Goal: Check status: Check status

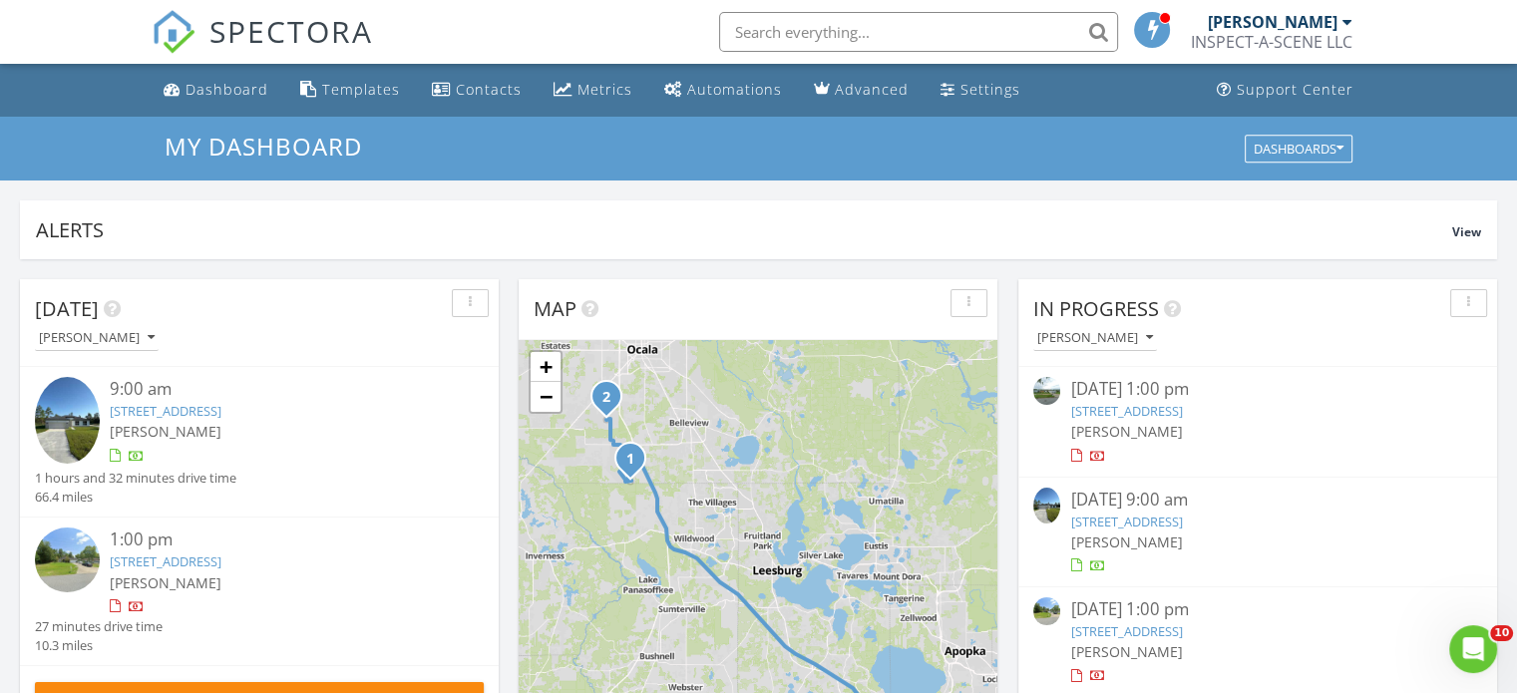
click at [179, 574] on span "[PERSON_NAME]" at bounding box center [166, 583] width 112 height 19
click at [221, 414] on link "[STREET_ADDRESS]" at bounding box center [166, 411] width 112 height 18
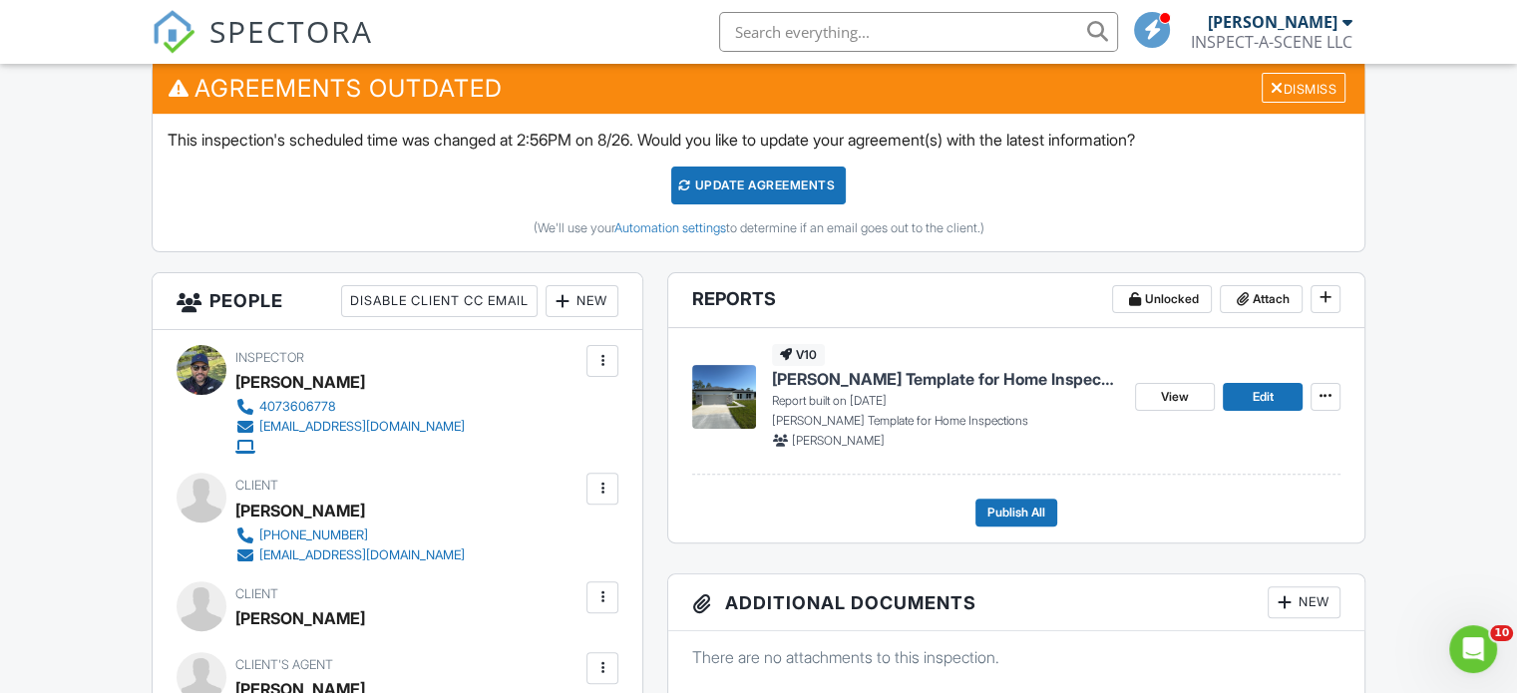
scroll to position [546, 0]
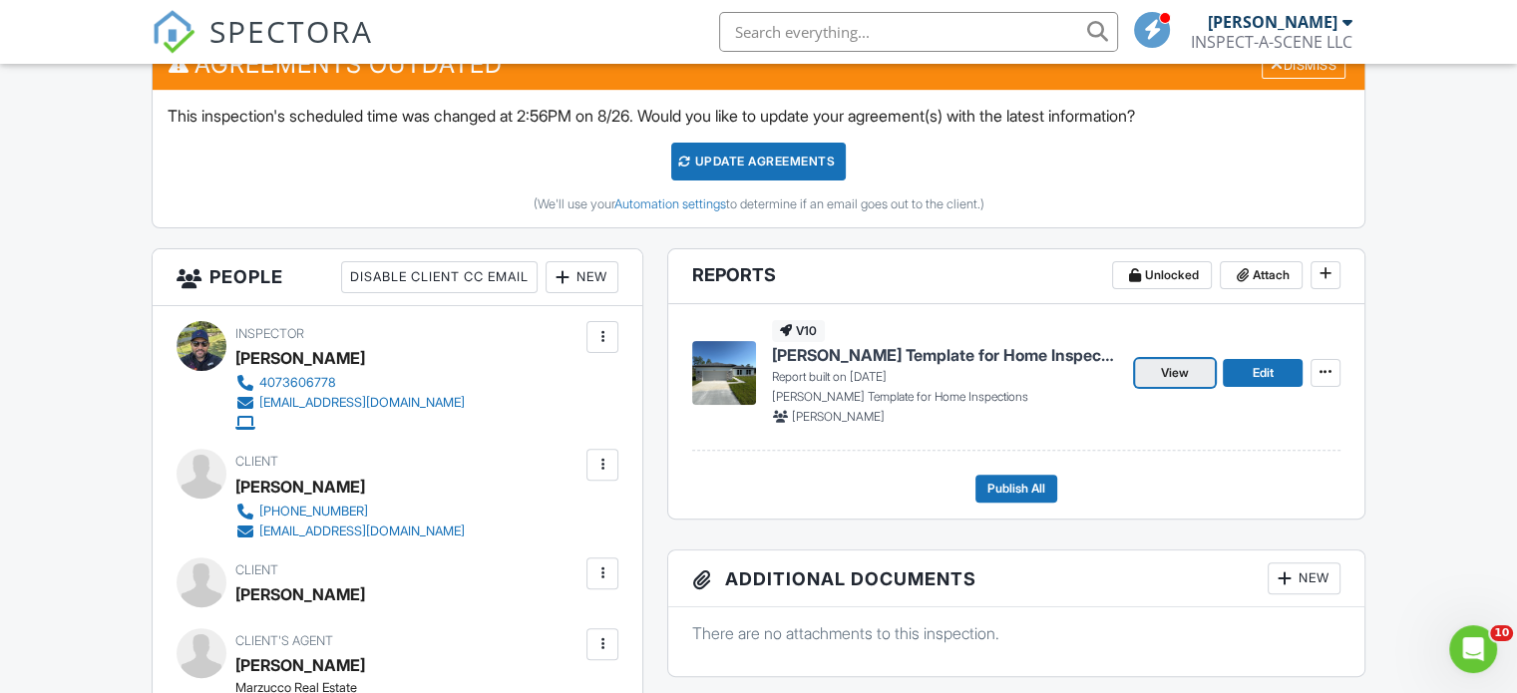
click at [1186, 366] on span "View" at bounding box center [1175, 373] width 28 height 20
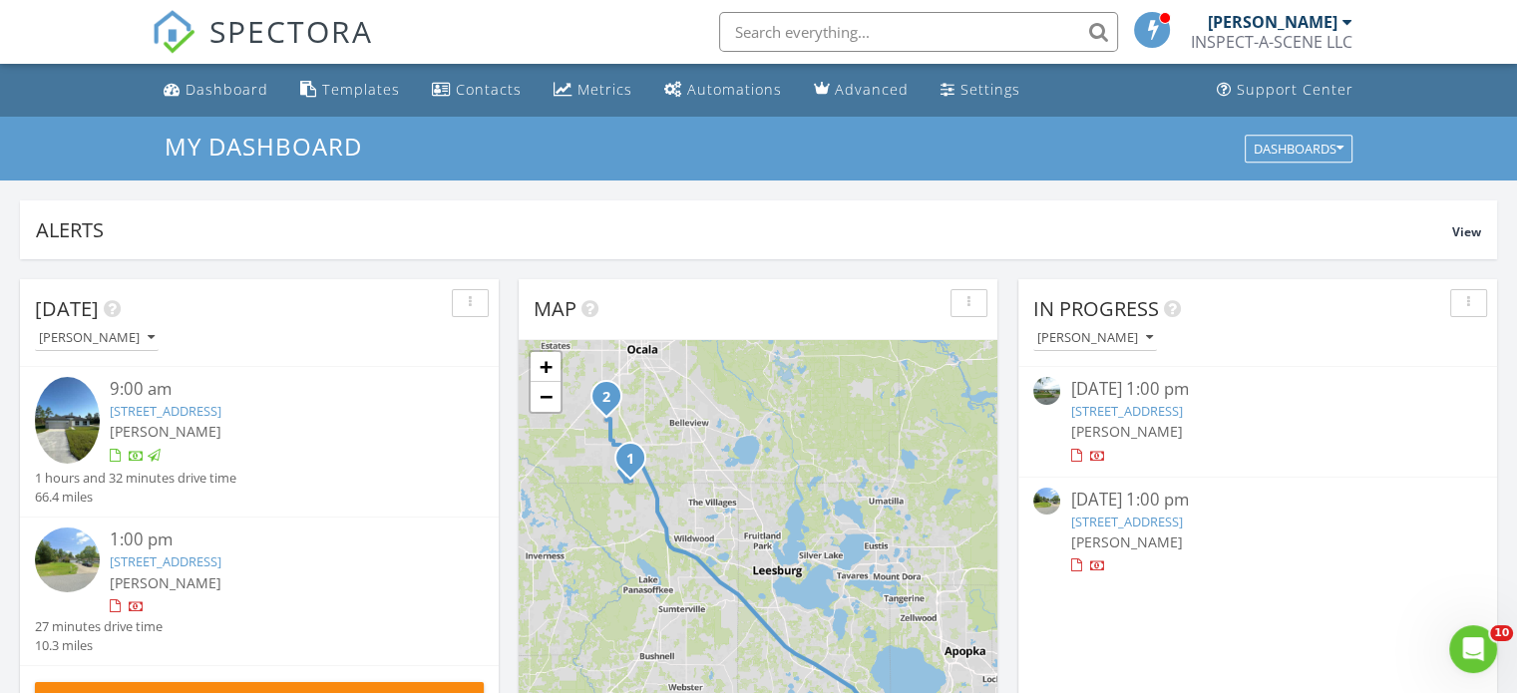
click at [184, 562] on link "[STREET_ADDRESS]" at bounding box center [166, 562] width 112 height 18
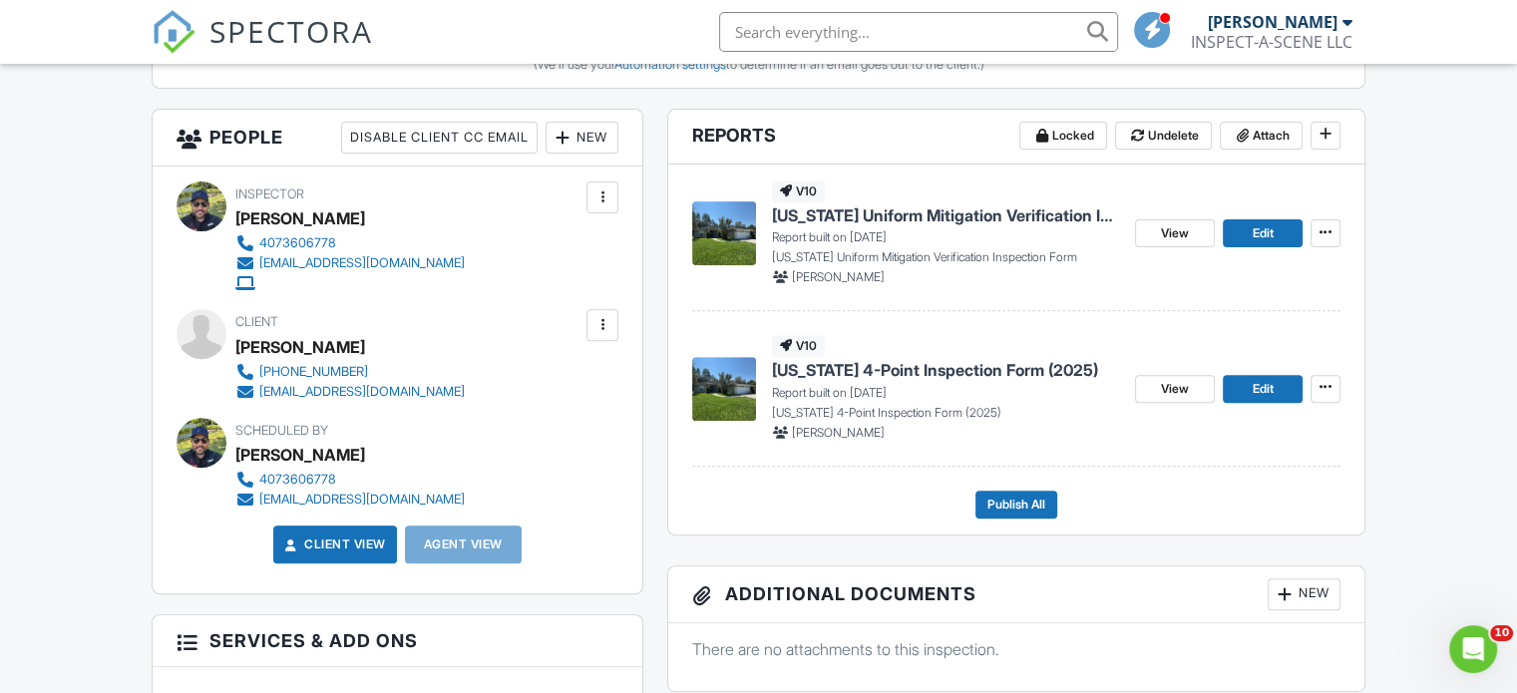
scroll to position [686, 0]
click at [1195, 241] on link "View" at bounding box center [1175, 232] width 80 height 28
click at [1182, 379] on span "View" at bounding box center [1175, 388] width 28 height 20
click at [1177, 389] on span "View" at bounding box center [1175, 388] width 28 height 20
